Goal: Task Accomplishment & Management: Use online tool/utility

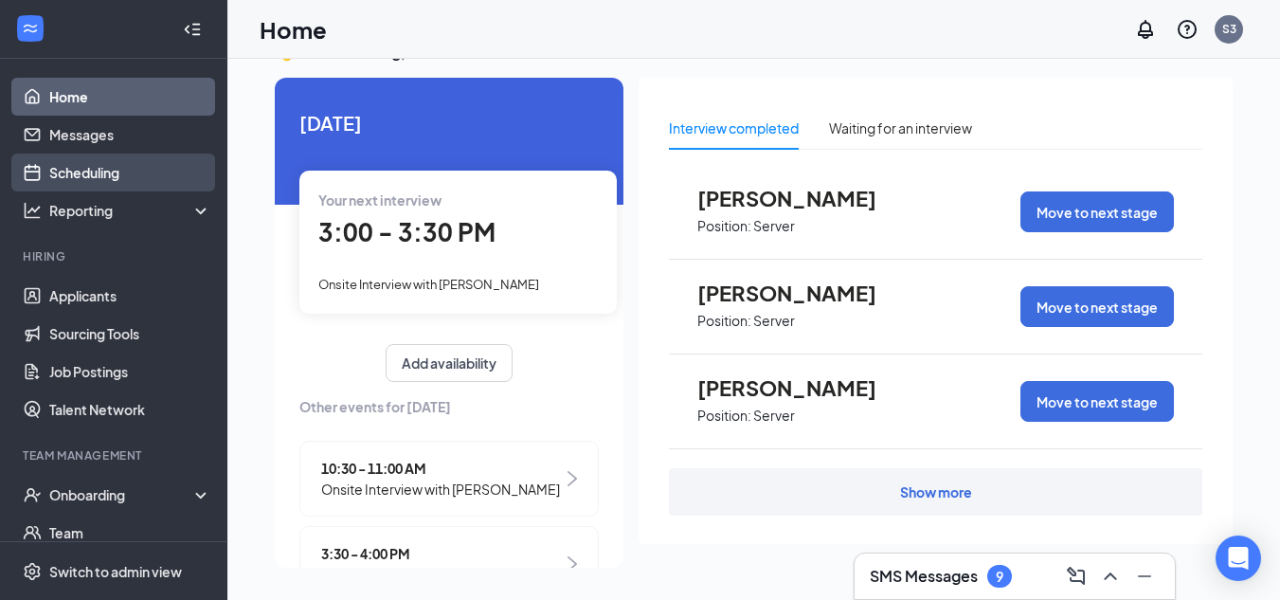
click at [101, 170] on link "Scheduling" at bounding box center [130, 172] width 162 height 38
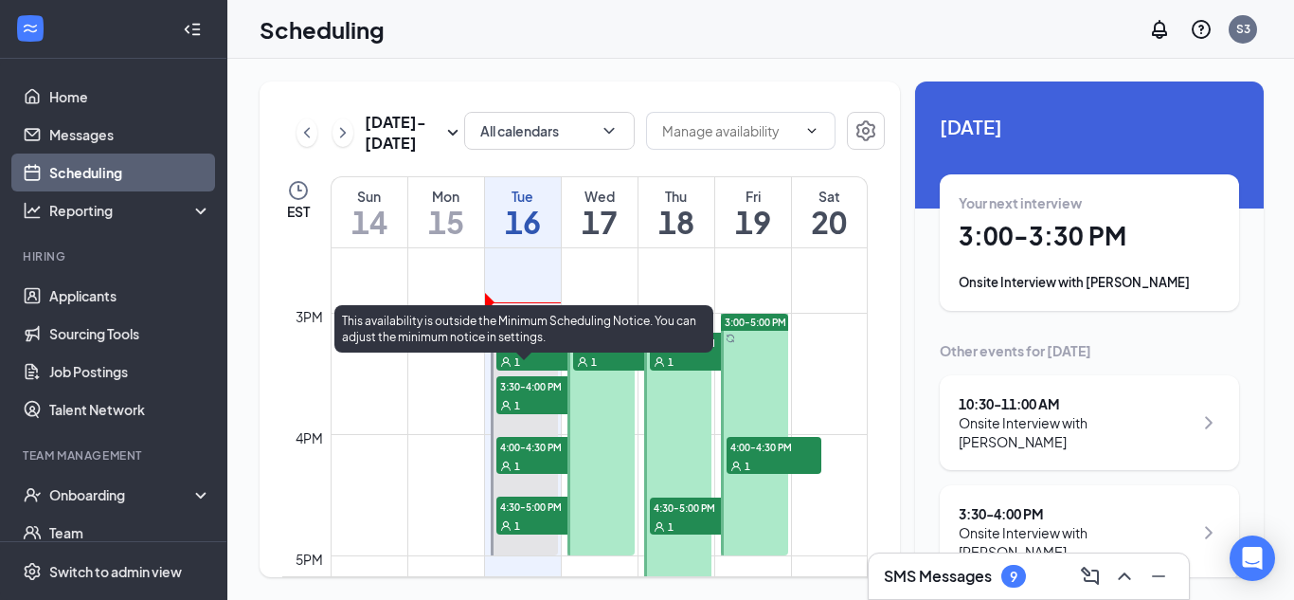
scroll to position [1784, 0]
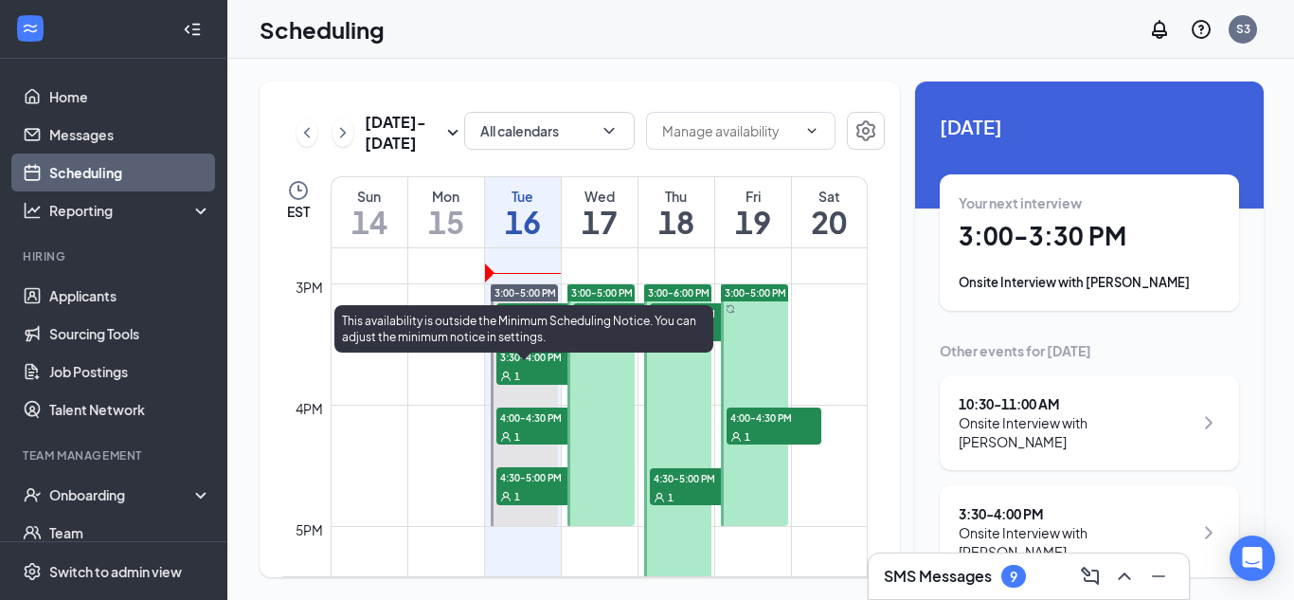
click at [533, 478] on span "4:30-5:00 PM" at bounding box center [543, 476] width 95 height 19
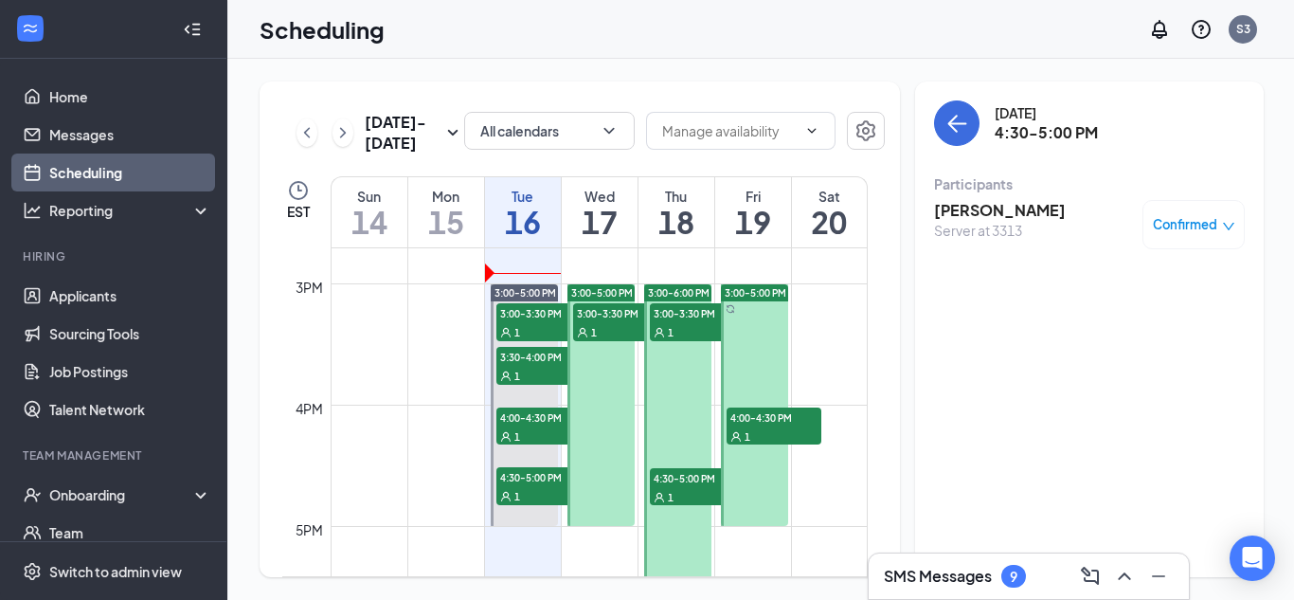
click at [837, 376] on td at bounding box center [599, 389] width 537 height 30
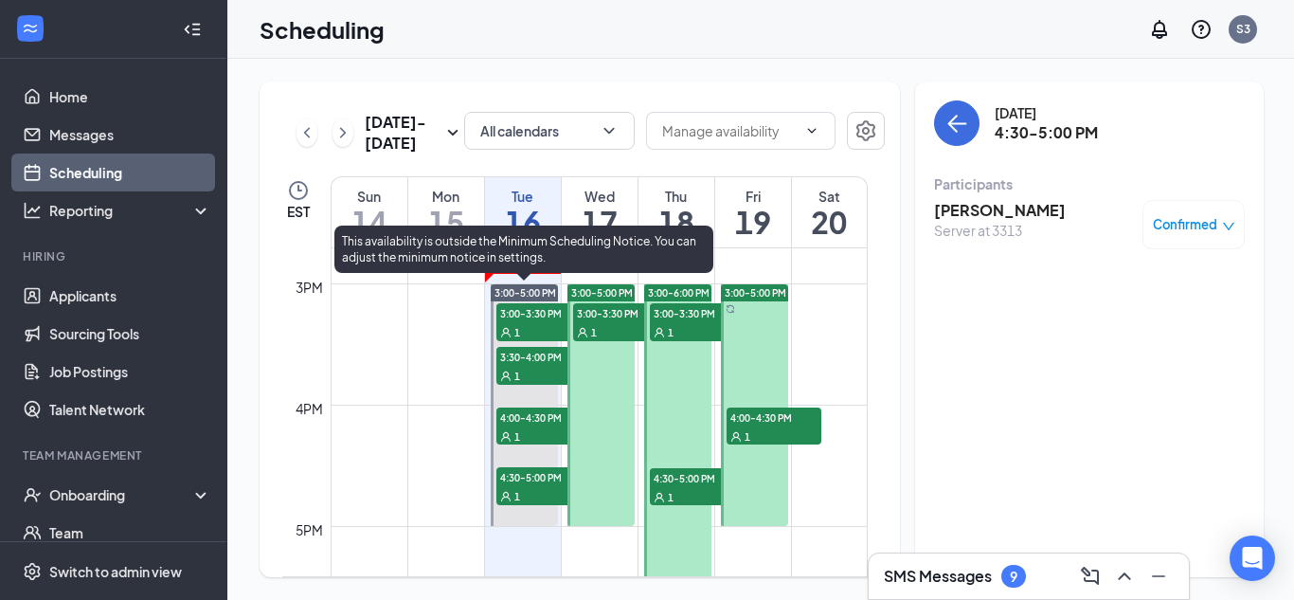
click at [531, 413] on span "4:00-4:30 PM" at bounding box center [543, 416] width 95 height 19
click at [531, 364] on span "3:30-4:00 PM" at bounding box center [543, 356] width 95 height 19
click at [529, 331] on div "1" at bounding box center [543, 331] width 95 height 19
